Goal: Information Seeking & Learning: Learn about a topic

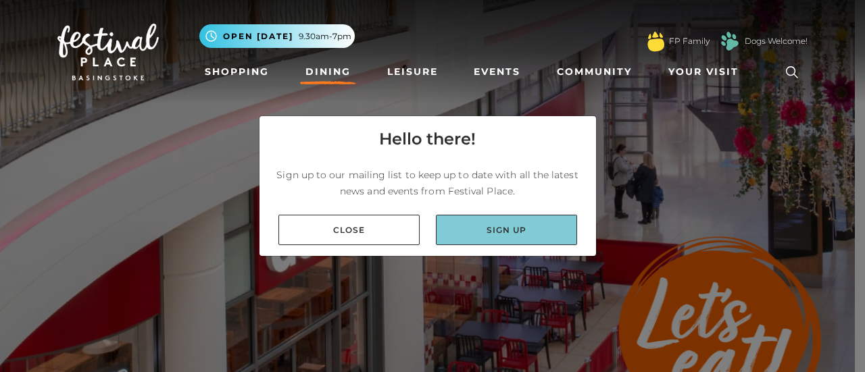
click at [523, 226] on link "Sign up" at bounding box center [506, 230] width 141 height 30
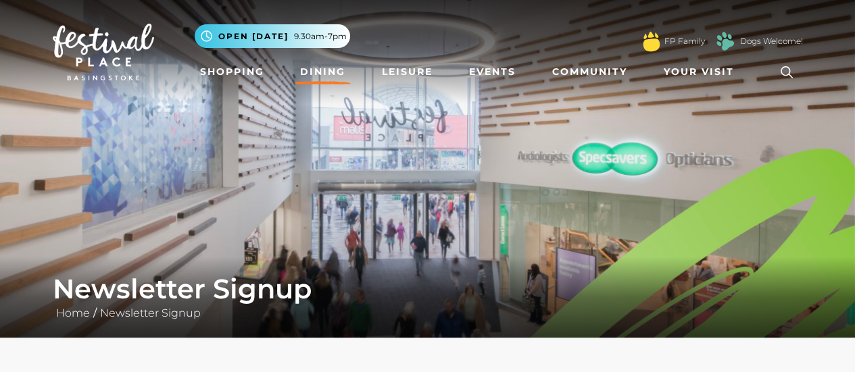
click at [311, 74] on link "Dining" at bounding box center [323, 71] width 56 height 25
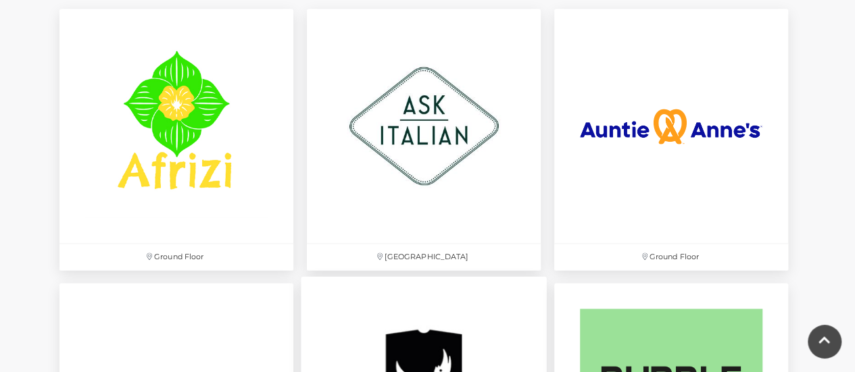
scroll to position [1014, 0]
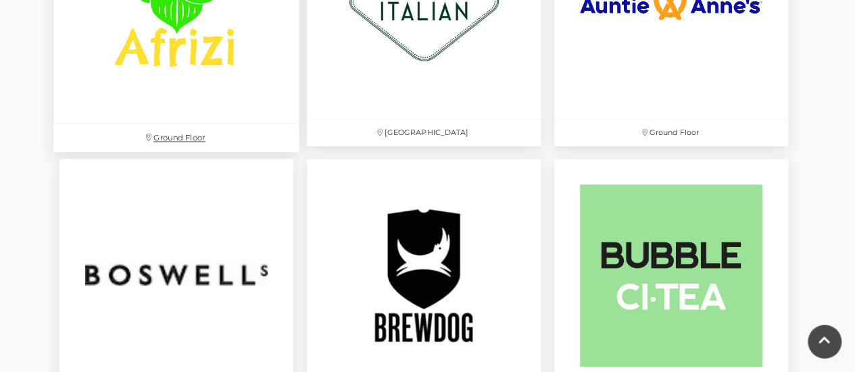
click at [265, 95] on img at bounding box center [176, 1] width 246 height 246
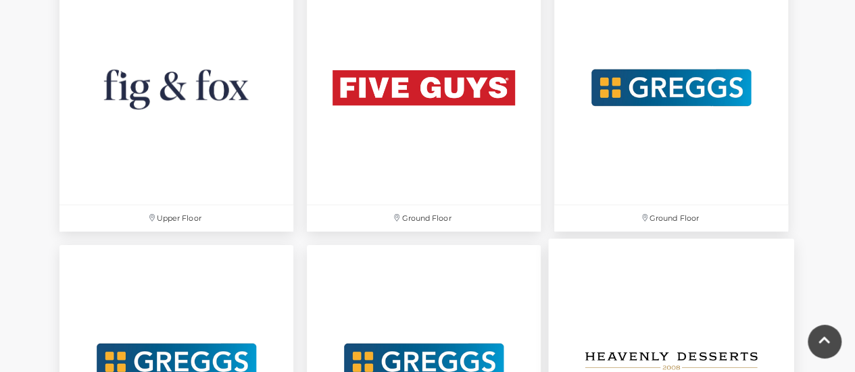
scroll to position [2569, 0]
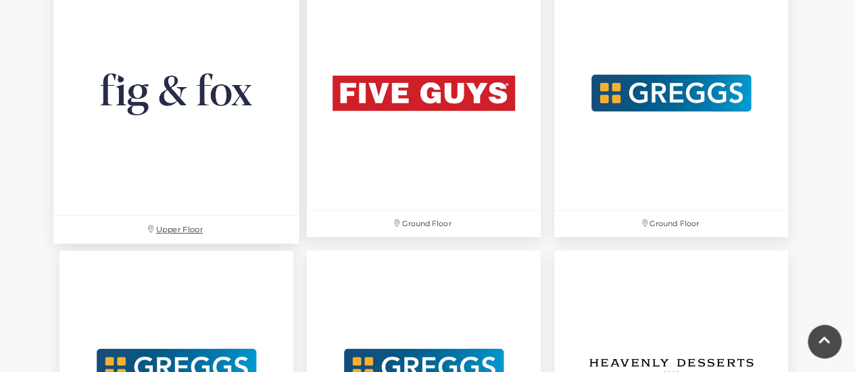
click at [203, 113] on img at bounding box center [176, 93] width 246 height 246
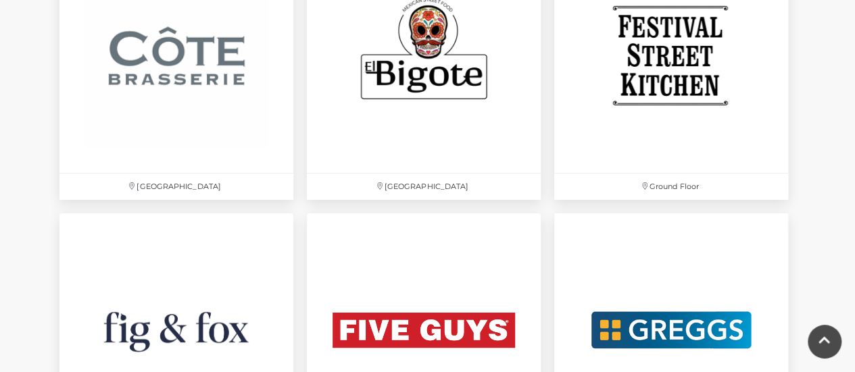
scroll to position [2298, 0]
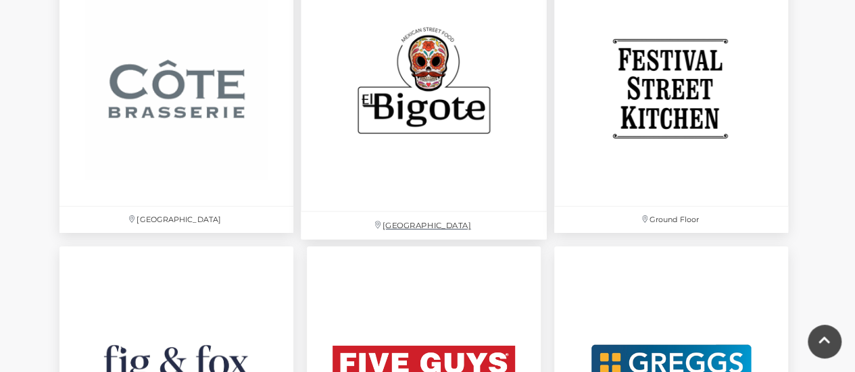
click at [382, 170] on img at bounding box center [424, 89] width 246 height 246
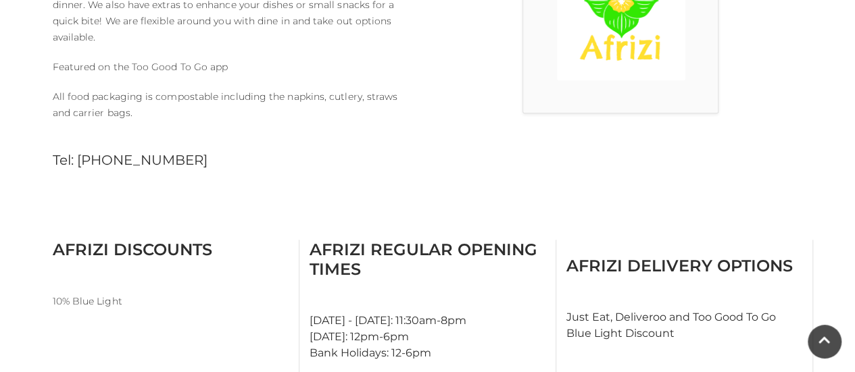
scroll to position [541, 0]
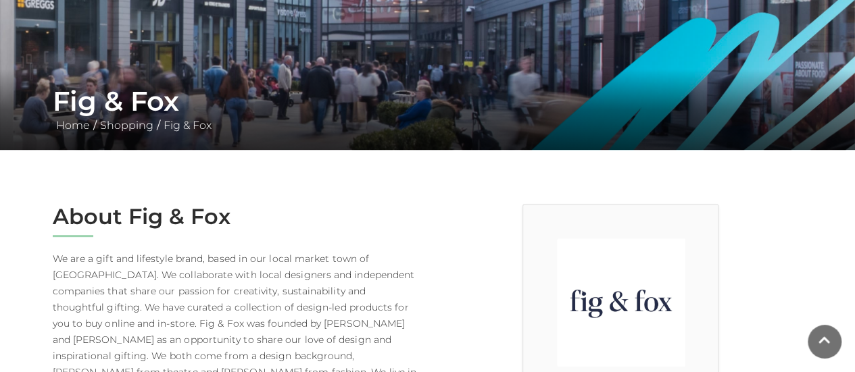
scroll to position [270, 0]
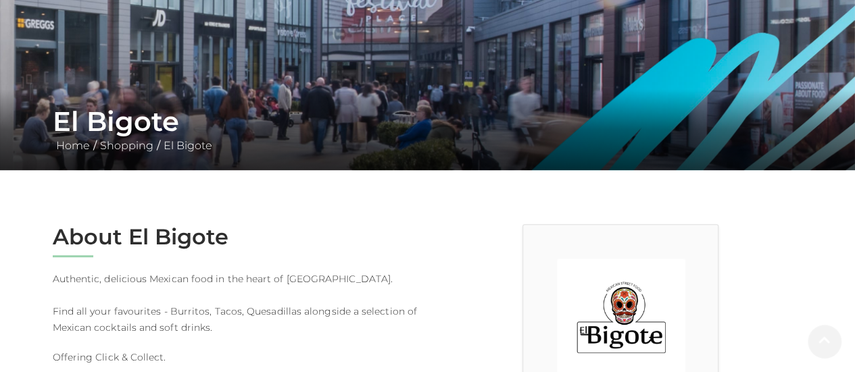
scroll to position [203, 0]
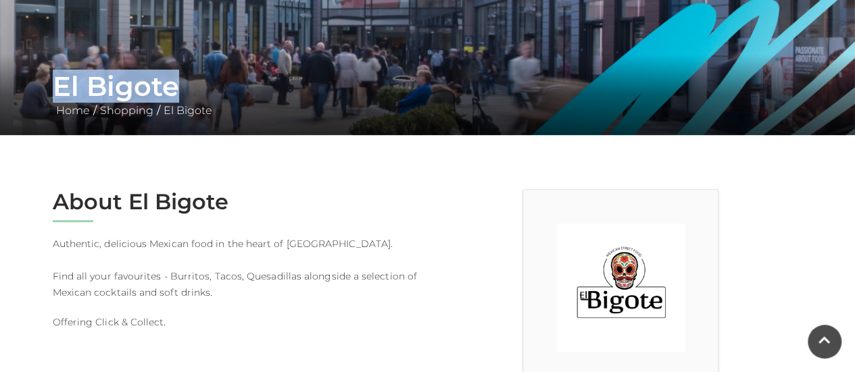
drag, startPoint x: 51, startPoint y: 87, endPoint x: 189, endPoint y: 94, distance: 138.1
click at [189, 94] on div "El Bigote Home / Shopping / El Bigote" at bounding box center [428, 94] width 771 height 49
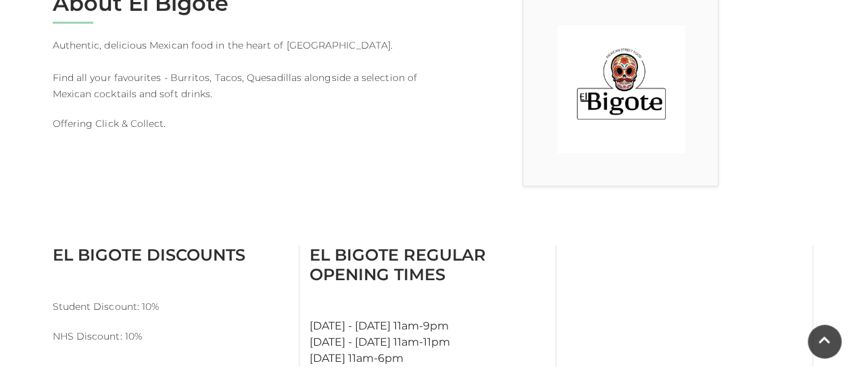
scroll to position [406, 0]
